Goal: Navigation & Orientation: Find specific page/section

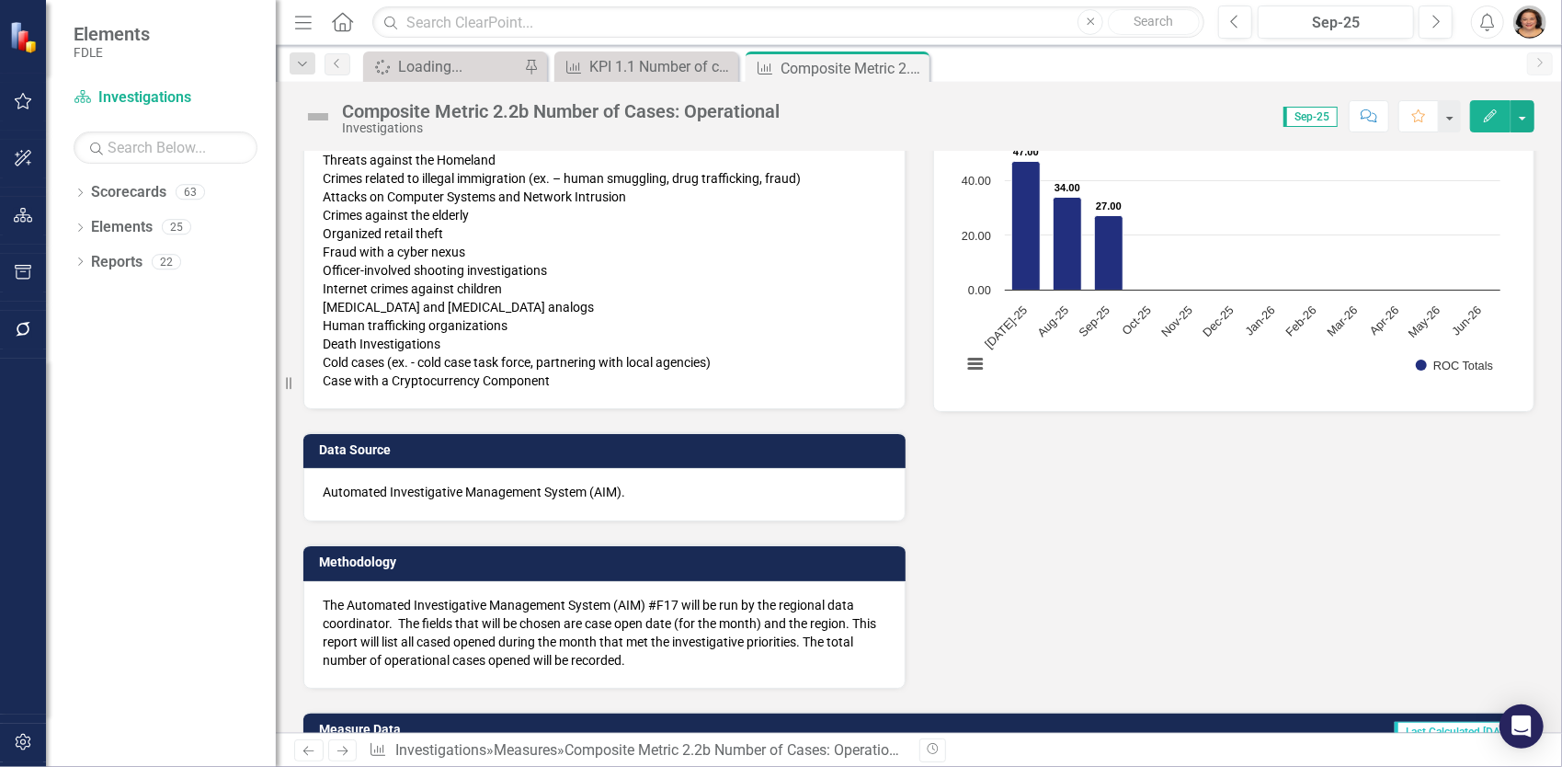
scroll to position [309, 0]
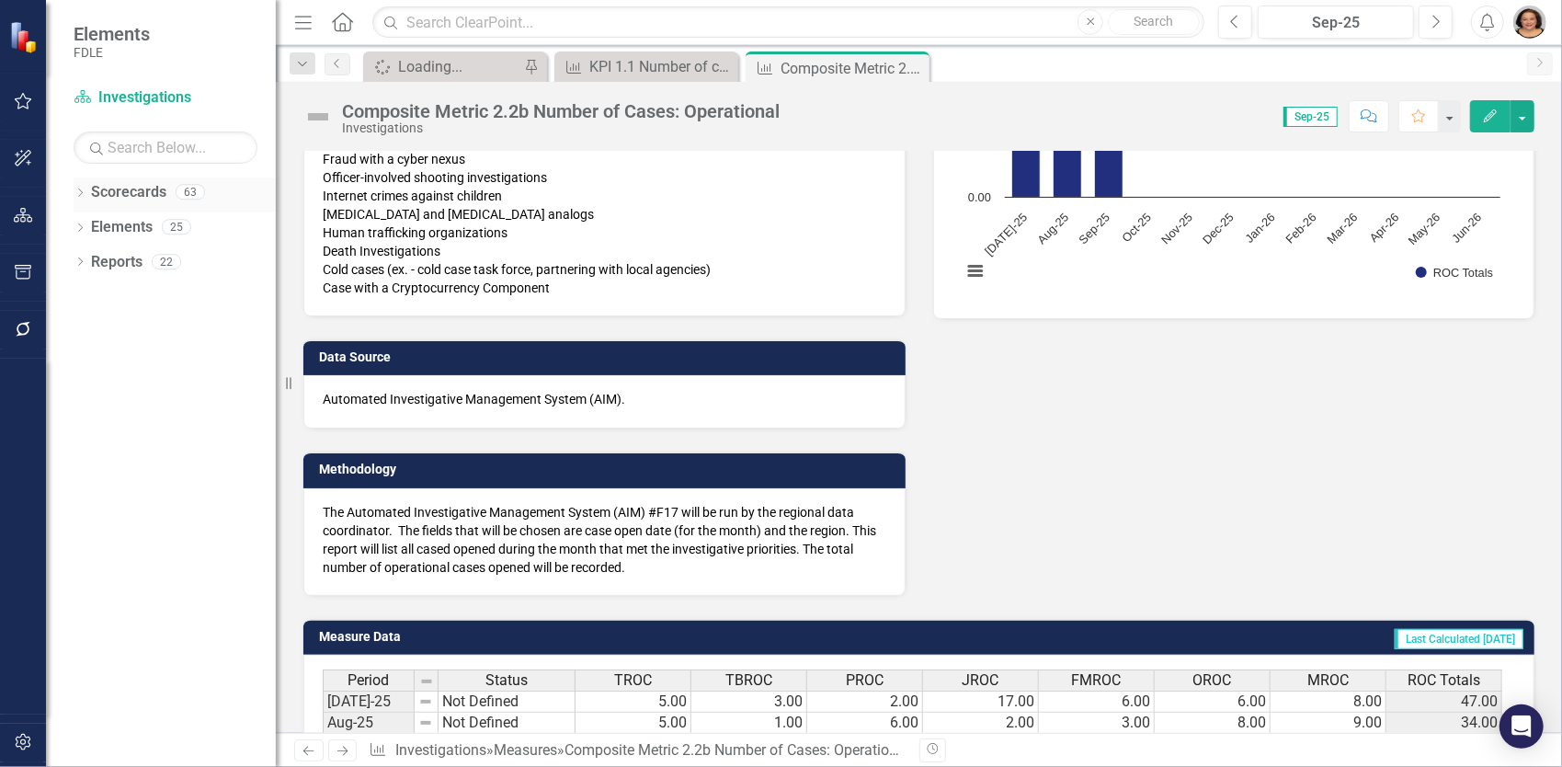
click at [74, 192] on icon "Dropdown" at bounding box center [80, 194] width 13 height 10
click at [90, 294] on icon "Dropdown" at bounding box center [90, 295] width 14 height 11
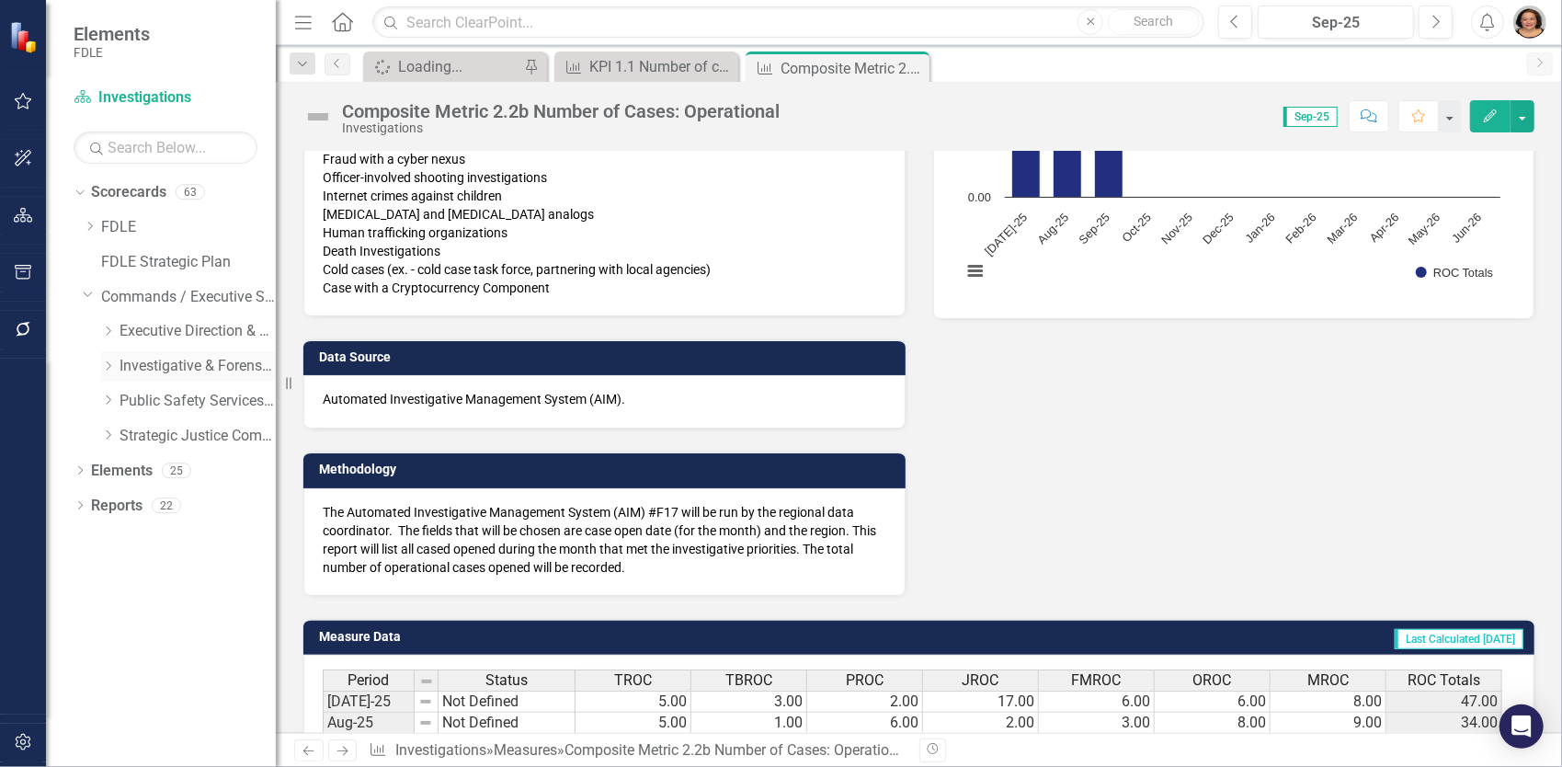
click at [113, 360] on icon "Dropdown" at bounding box center [108, 365] width 14 height 11
click at [126, 436] on icon "Dropdown" at bounding box center [126, 434] width 14 height 11
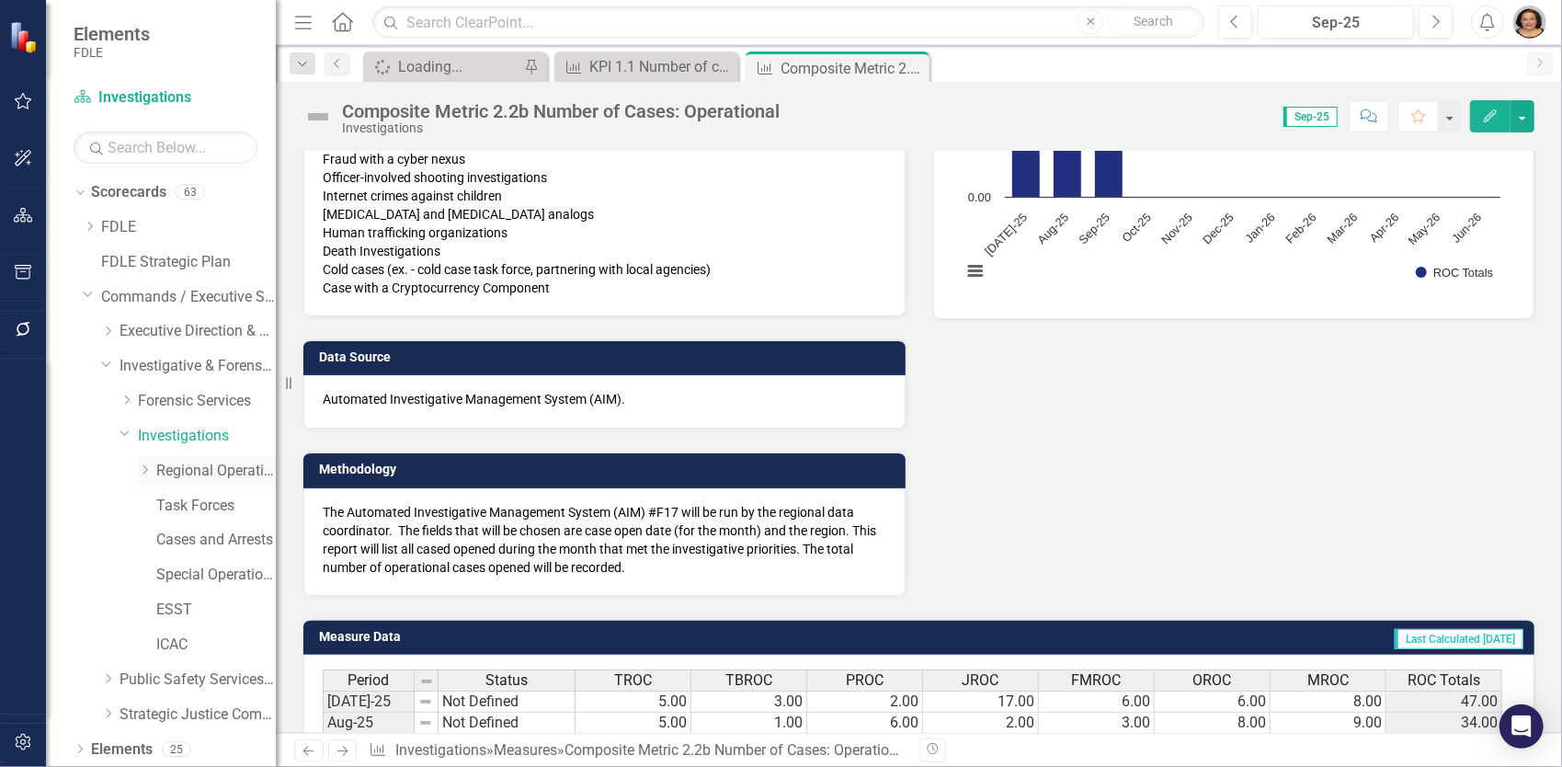
click at [206, 472] on link "Regional Operations Centers" at bounding box center [215, 470] width 119 height 21
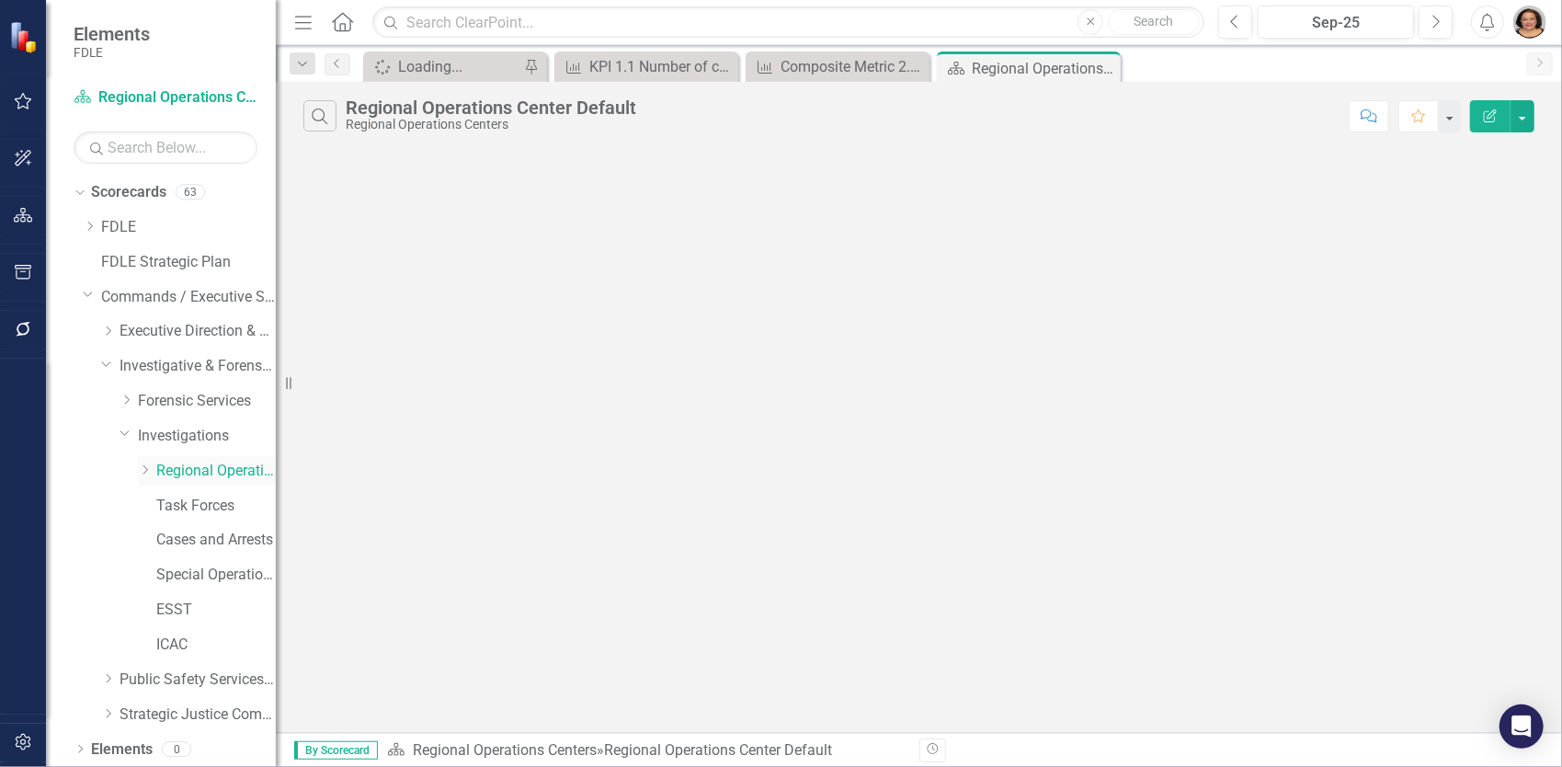
click at [153, 475] on div "Dropdown" at bounding box center [147, 471] width 18 height 16
click at [208, 512] on link "FMROC" at bounding box center [225, 505] width 101 height 21
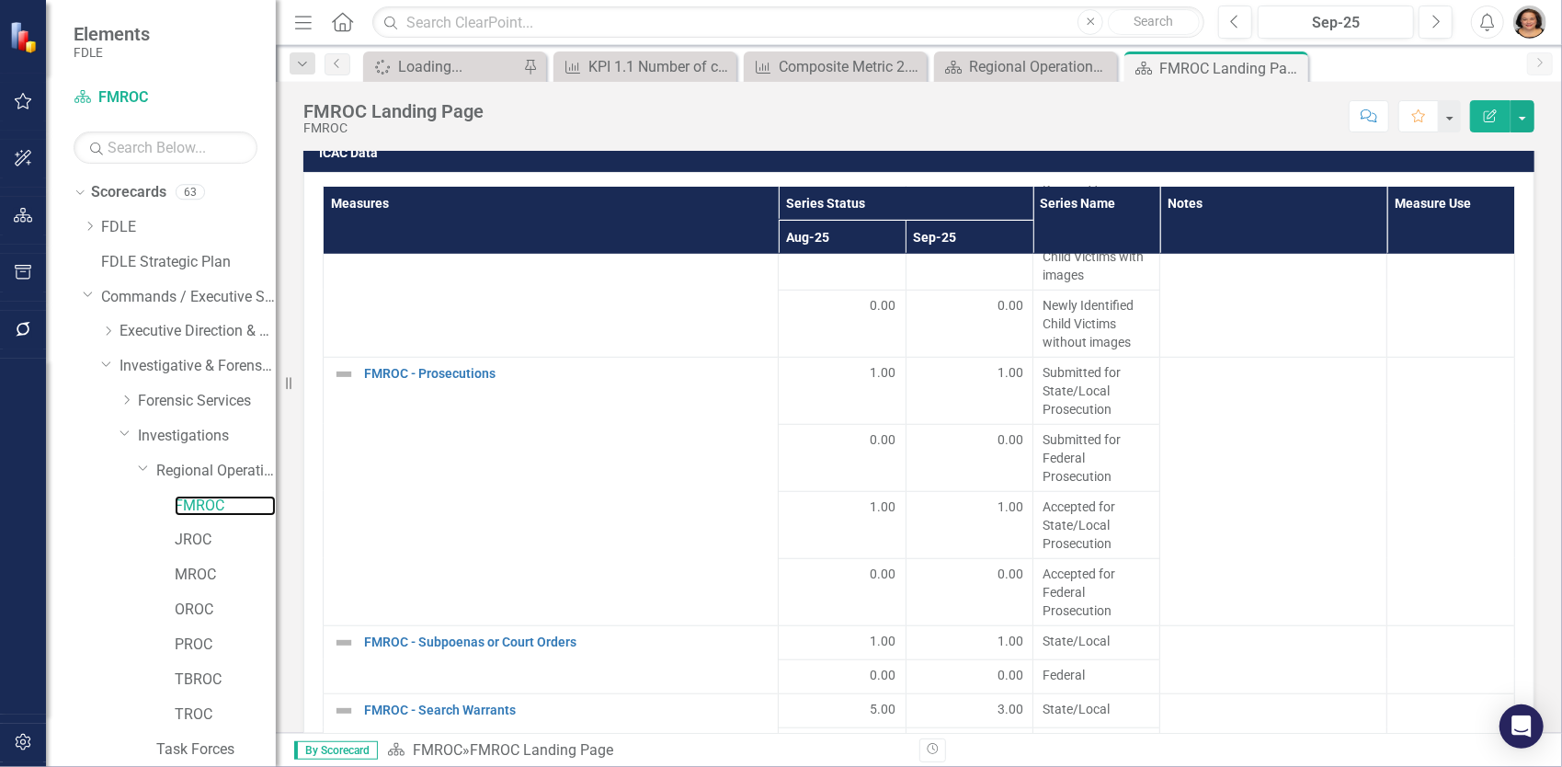
scroll to position [2390, 0]
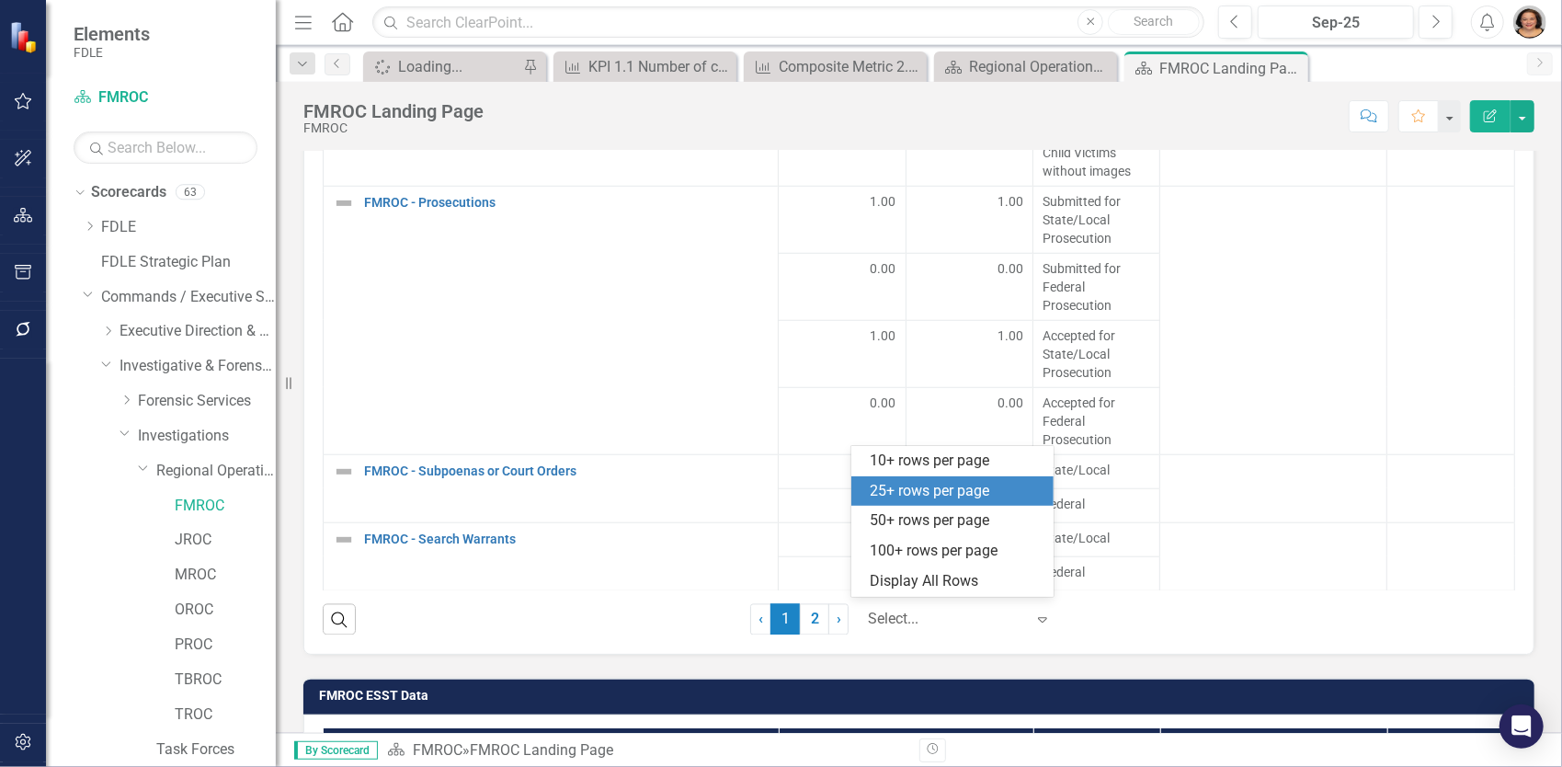
click at [1033, 618] on icon "Expand" at bounding box center [1042, 619] width 18 height 15
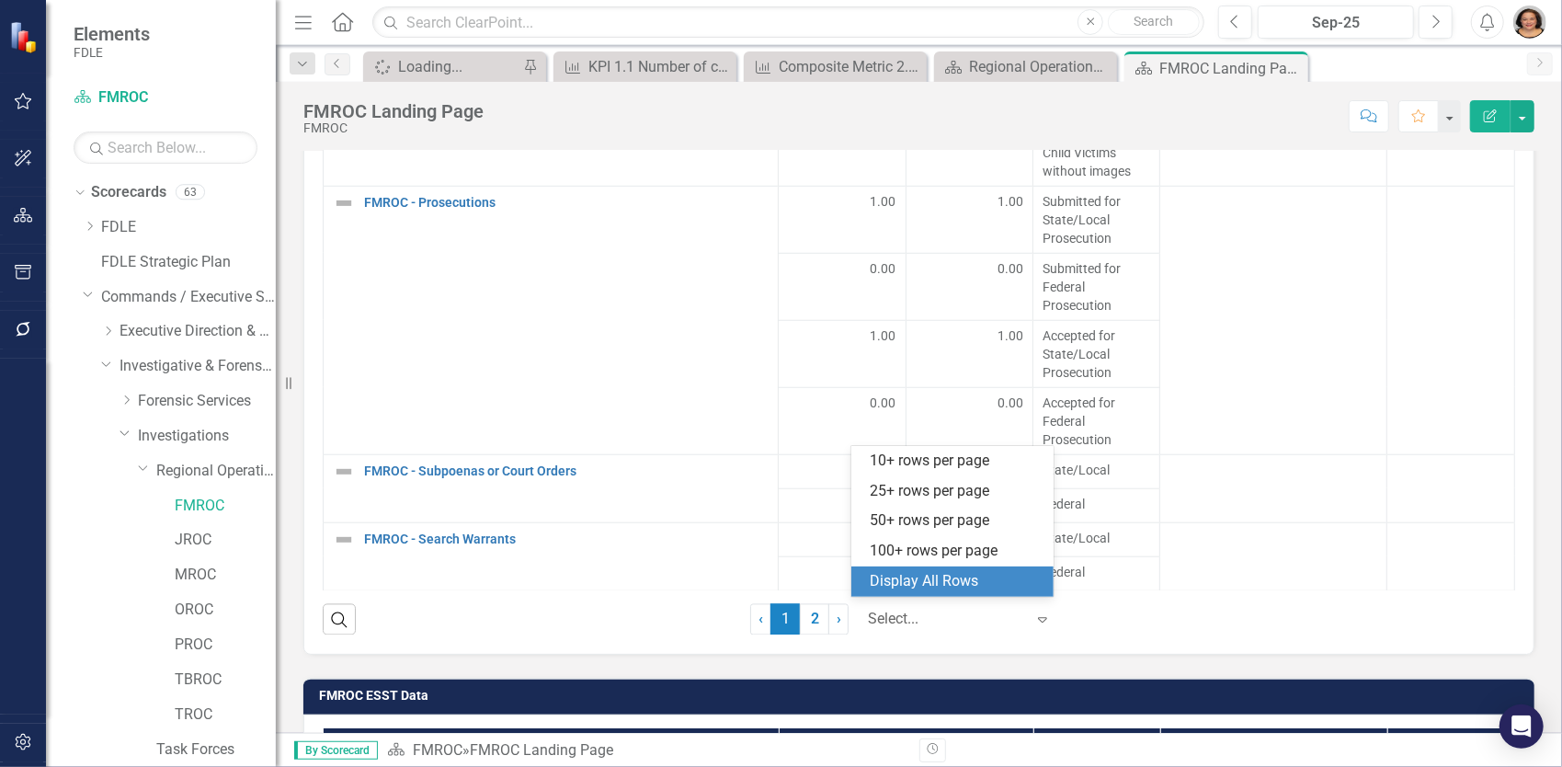
click at [918, 581] on div "Display All Rows" at bounding box center [955, 581] width 173 height 21
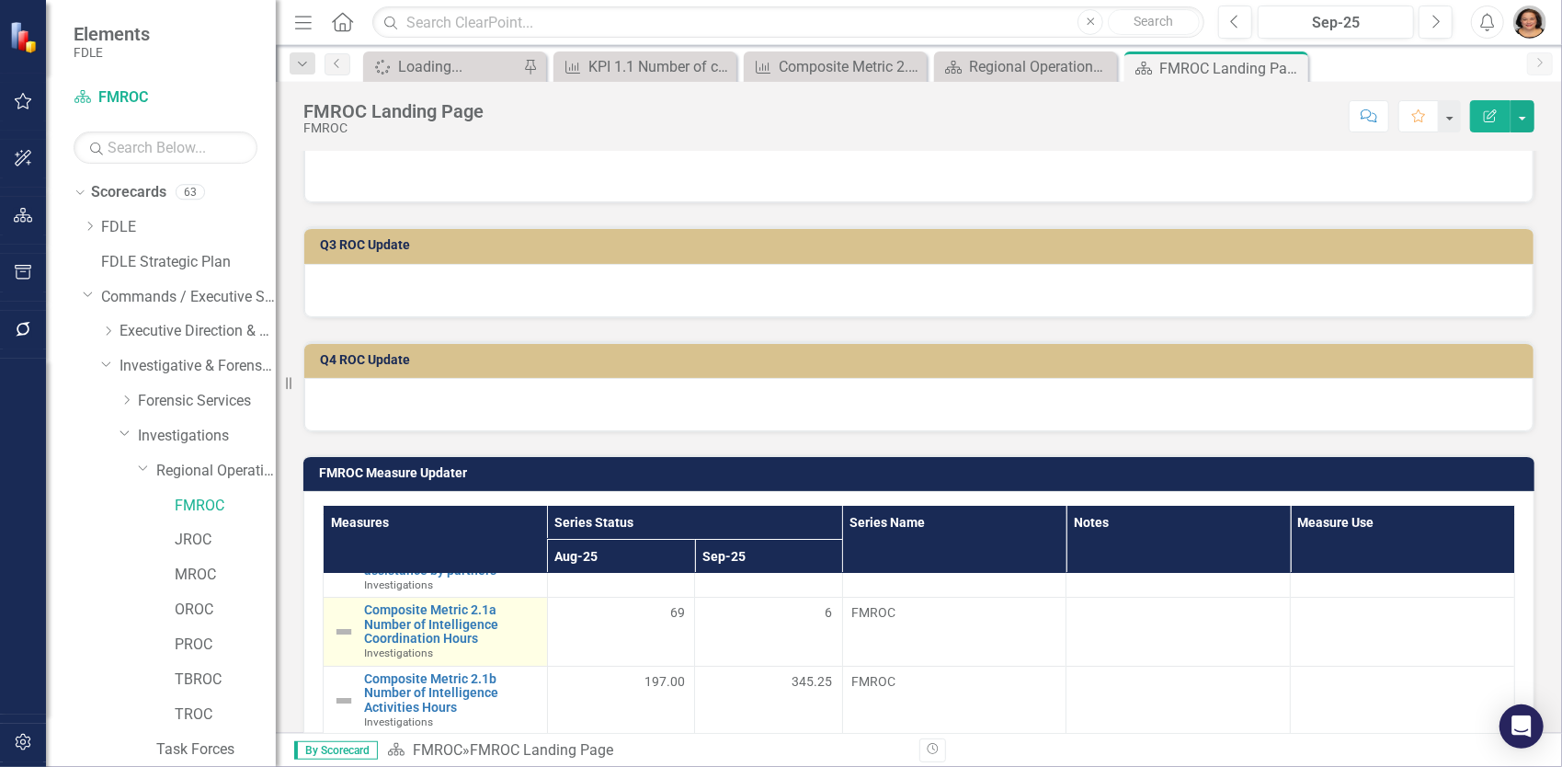
scroll to position [0, 0]
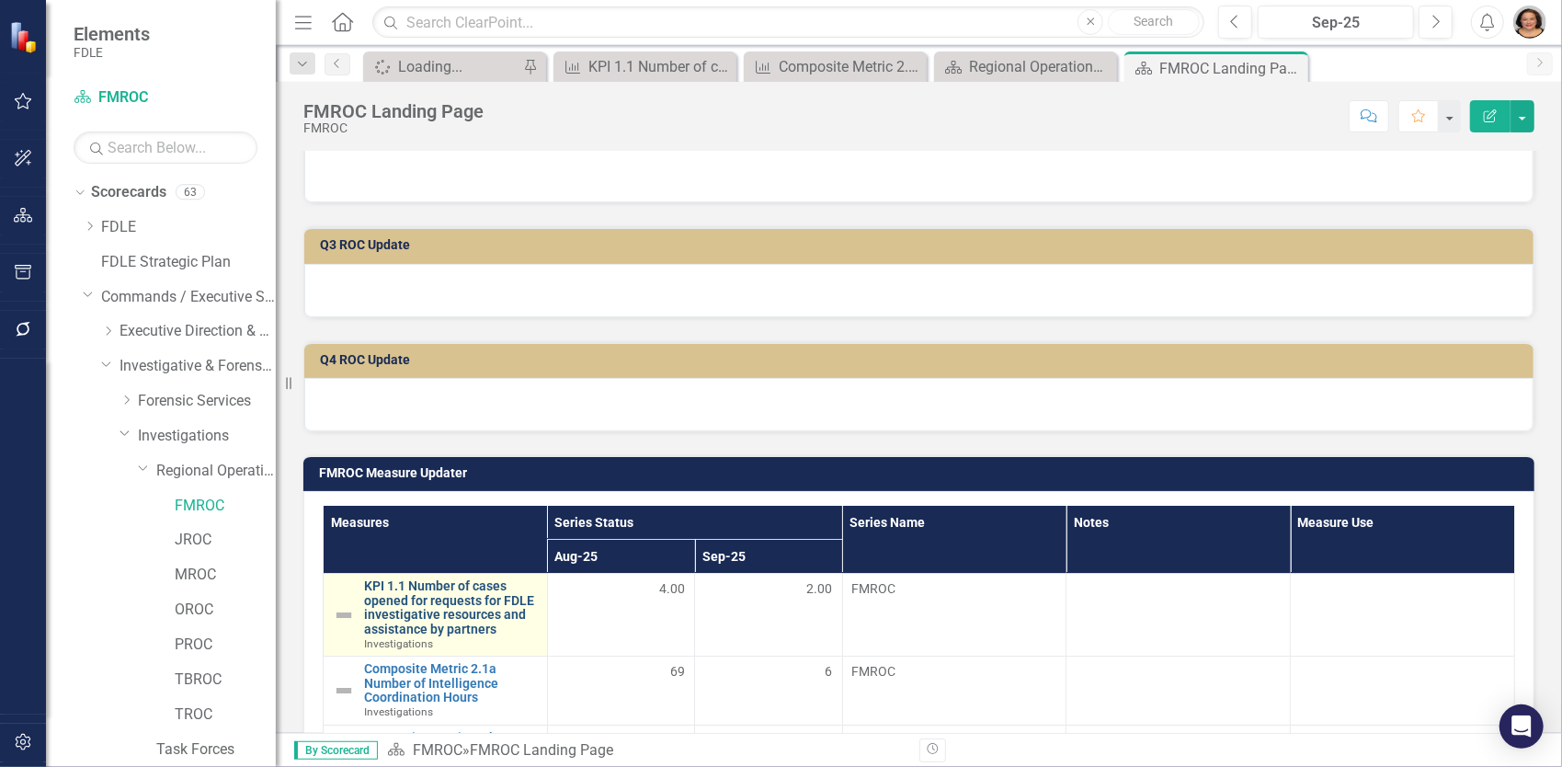
click at [462, 605] on link "KPI 1.1 Number of cases opened for requests for FDLE investigative resources an…" at bounding box center [451, 607] width 174 height 57
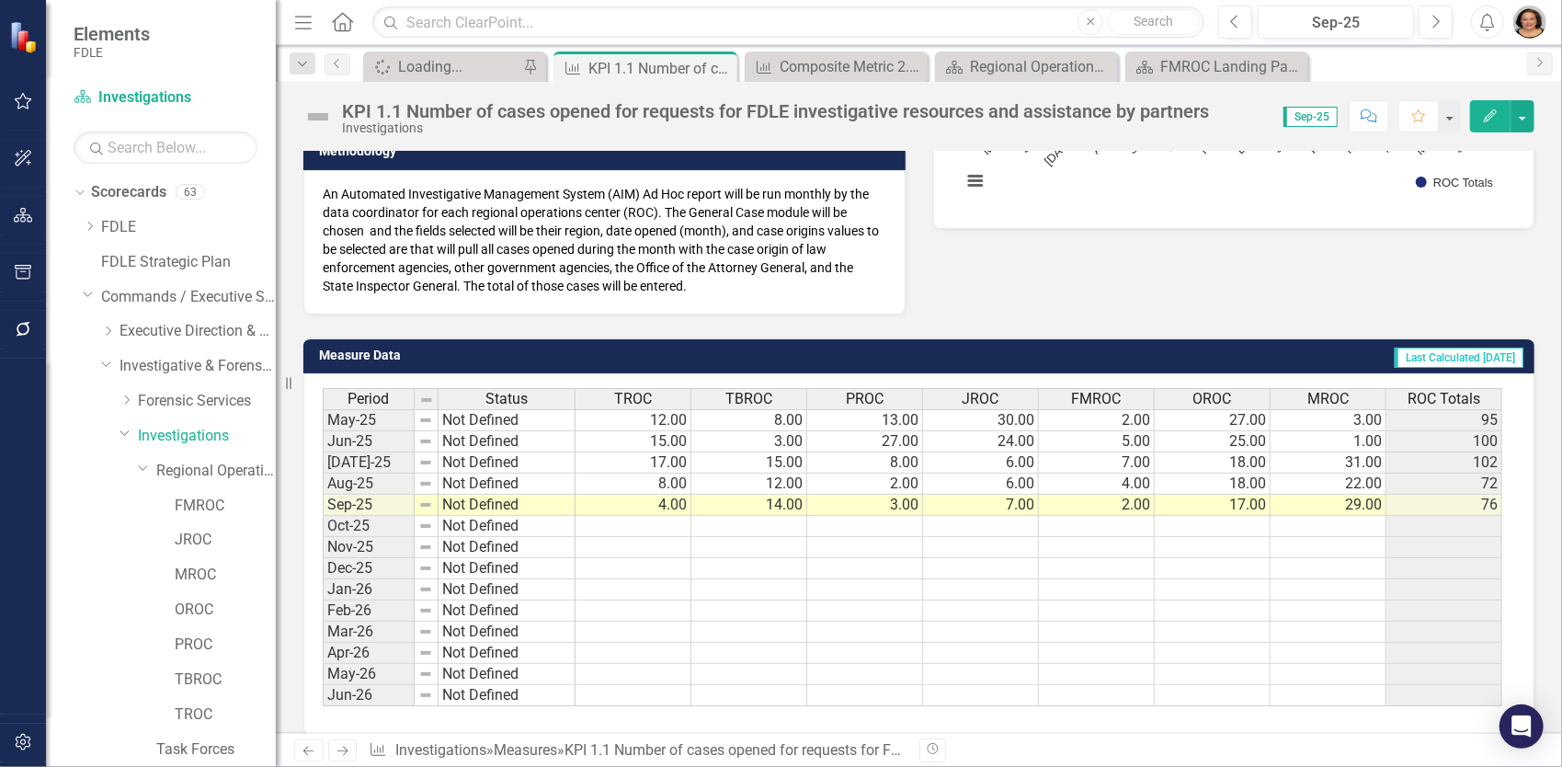
scroll to position [528, 0]
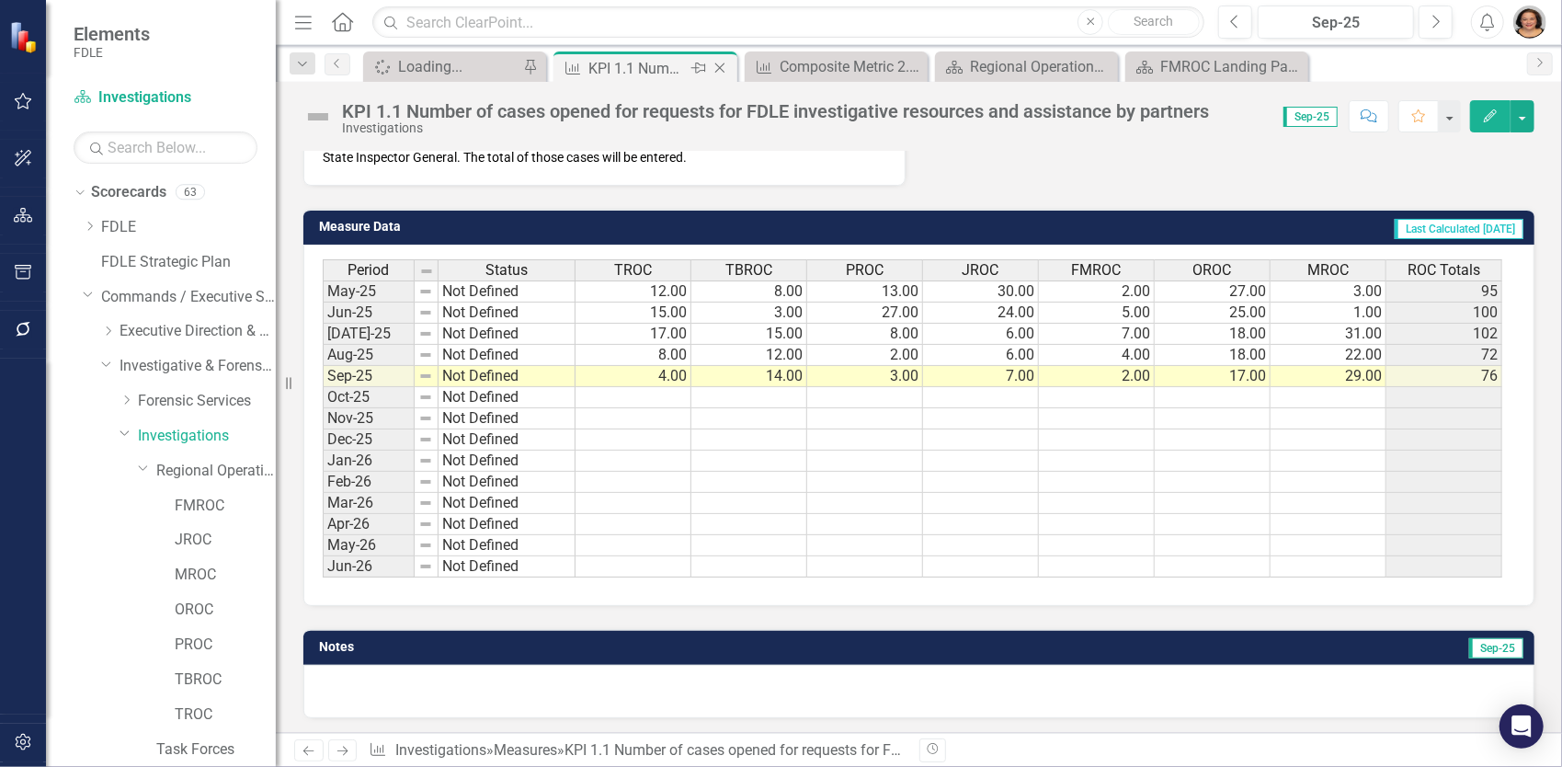
click at [723, 59] on div "Close" at bounding box center [721, 68] width 23 height 23
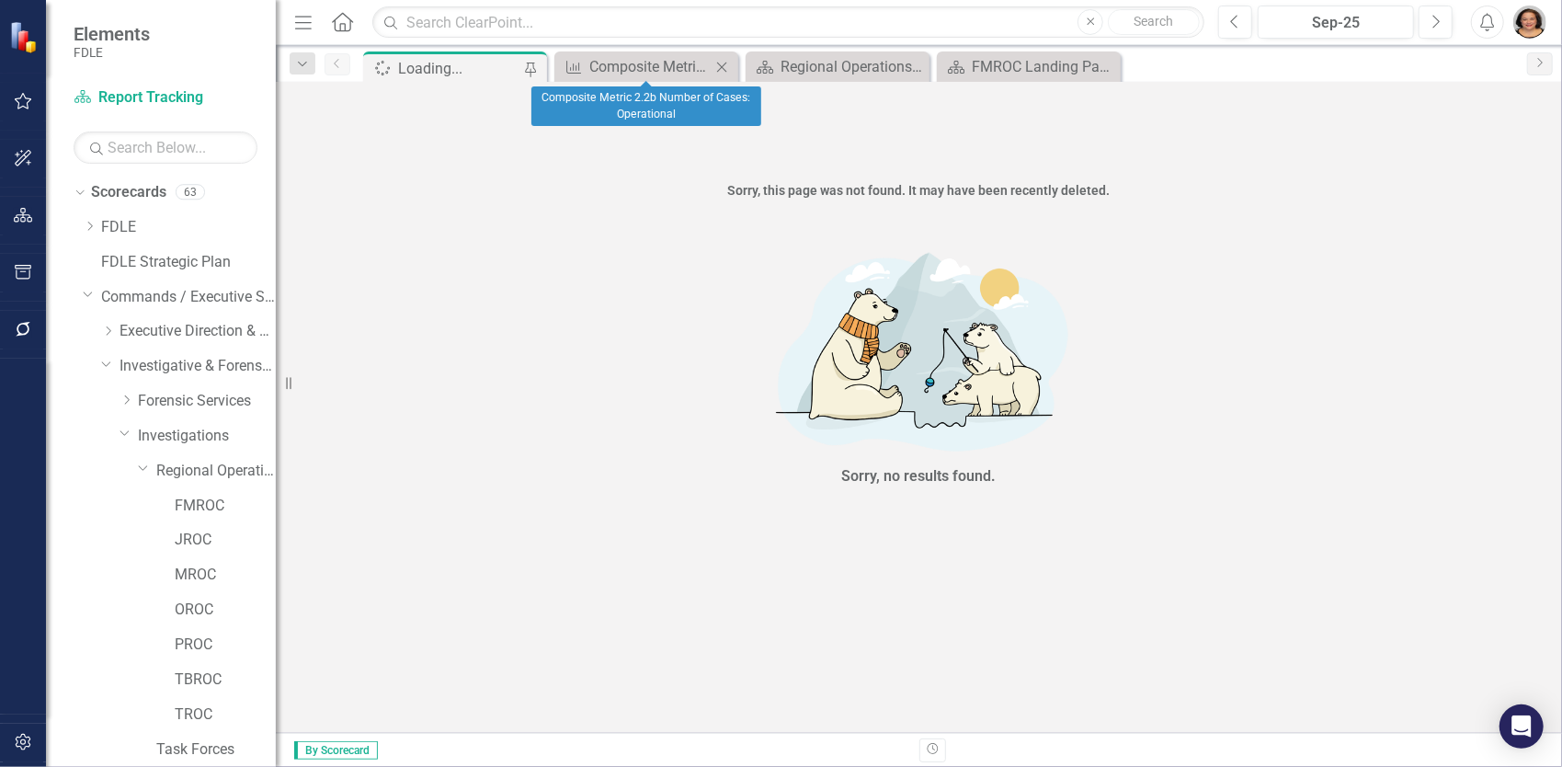
click at [728, 61] on icon "Close" at bounding box center [721, 67] width 18 height 15
click at [0, 0] on icon "Close" at bounding box center [0, 0] width 0 height 0
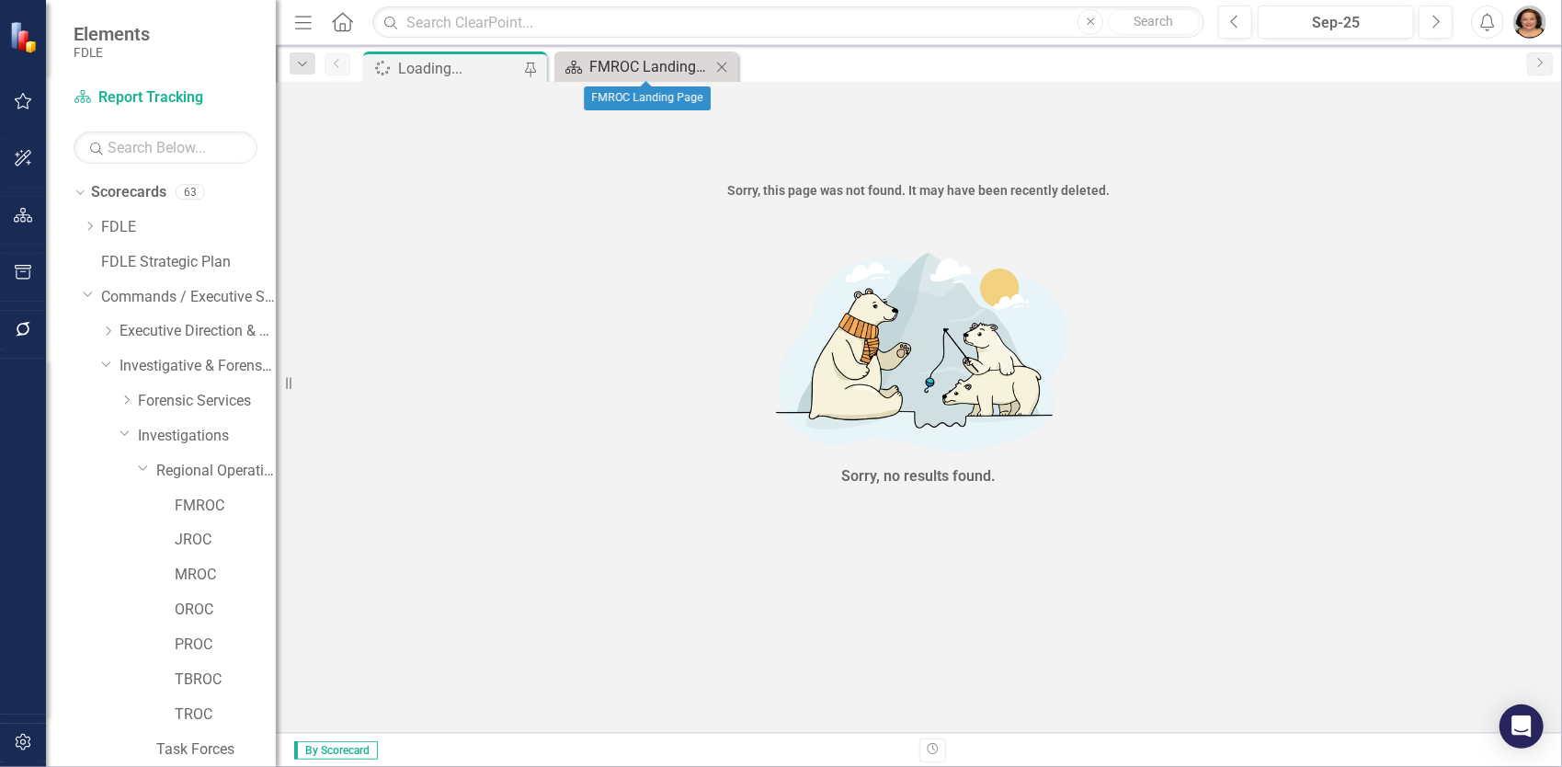
click at [642, 68] on div "FMROC Landing Page" at bounding box center [649, 66] width 121 height 23
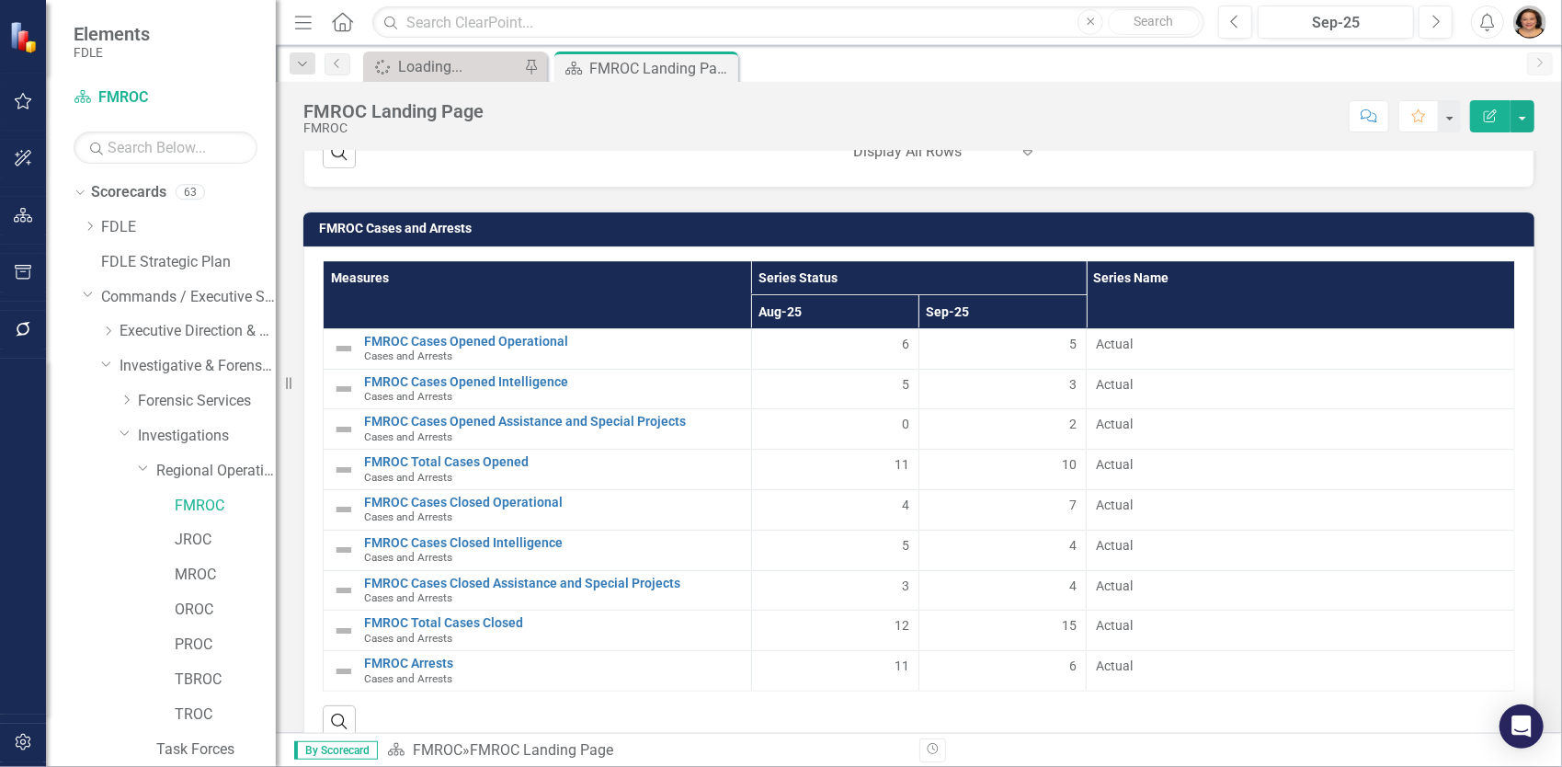
scroll to position [3597, 0]
